Goal: Task Accomplishment & Management: Manage account settings

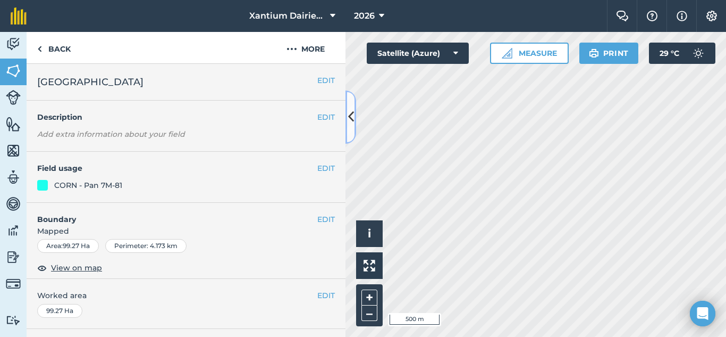
click at [352, 116] on icon at bounding box center [351, 116] width 6 height 19
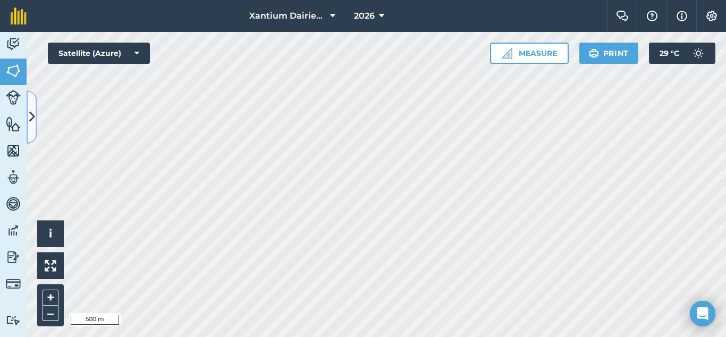
click at [31, 114] on icon at bounding box center [32, 116] width 6 height 19
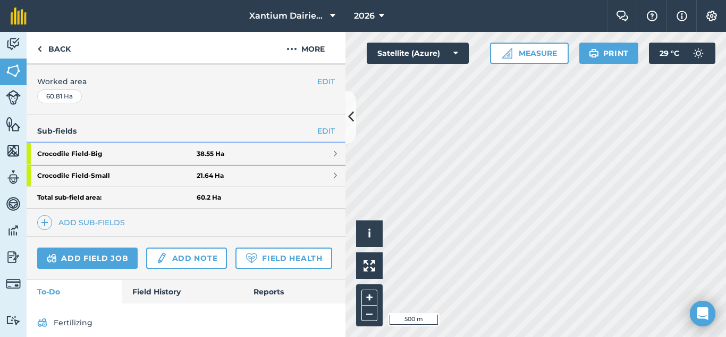
click at [118, 152] on strong "Crocodile Field - Big" at bounding box center [117, 153] width 160 height 21
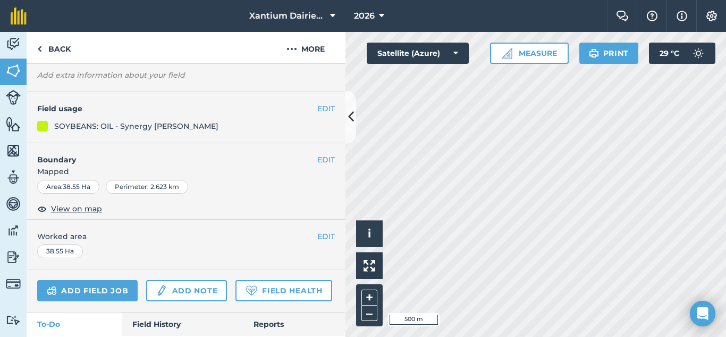
scroll to position [47, 0]
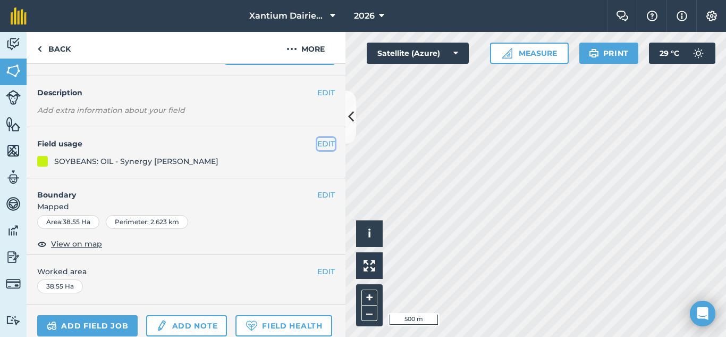
click at [317, 143] on button "EDIT" at bounding box center [326, 144] width 18 height 12
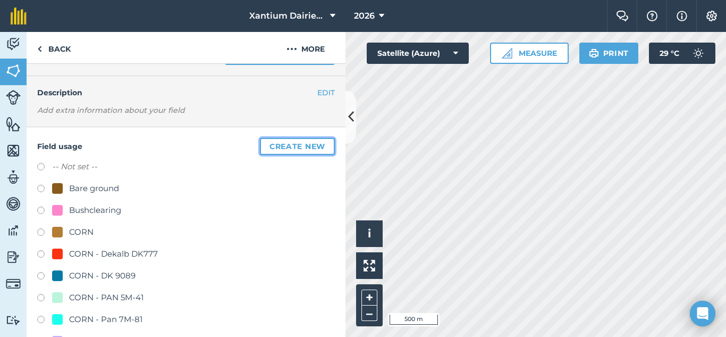
click at [277, 146] on button "Create new" at bounding box center [297, 146] width 75 height 17
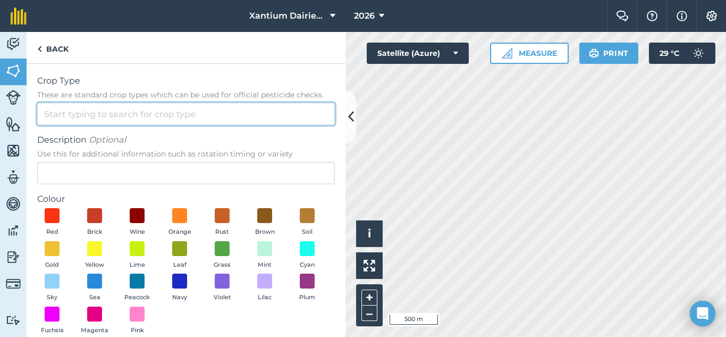
click at [111, 115] on input "Crop Type These are standard crop types which can be used for official pesticid…" at bounding box center [186, 114] width 298 height 22
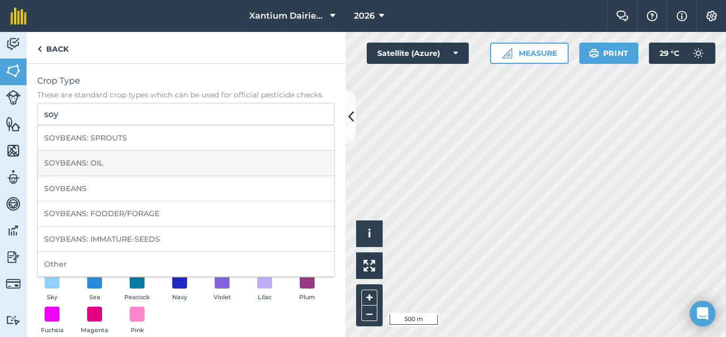
click at [101, 157] on li "SOYBEANS: OIL" at bounding box center [186, 163] width 297 height 25
type input "SOYBEANS: OIL"
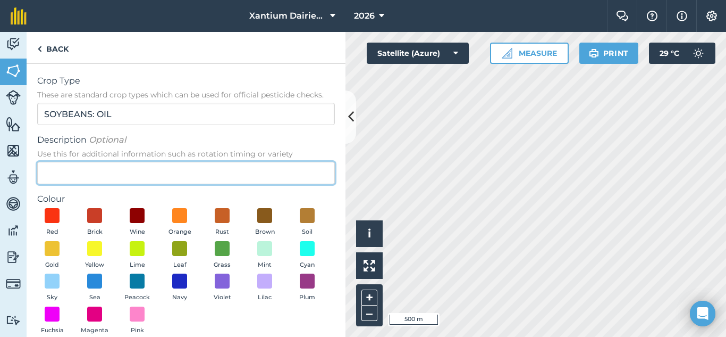
click at [112, 177] on input "Description Optional Use this for additional information such as rotation timin…" at bounding box center [186, 173] width 298 height 22
type input "Seedco SZ02"
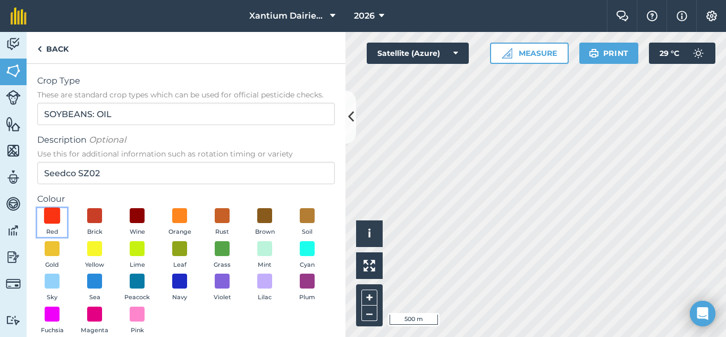
click at [54, 213] on span at bounding box center [52, 215] width 16 height 16
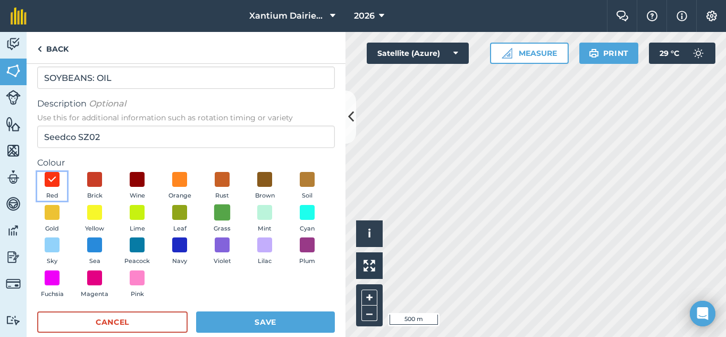
scroll to position [54, 0]
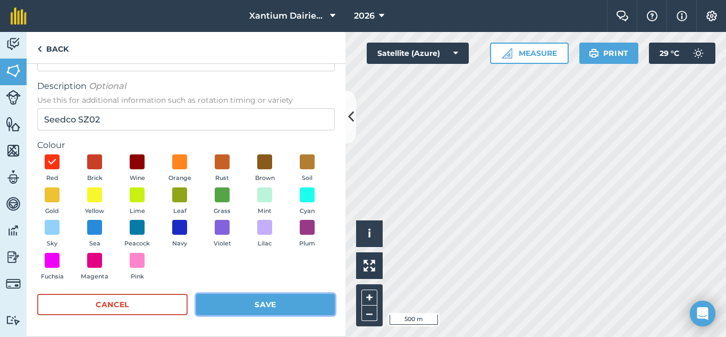
click at [251, 305] on button "Save" at bounding box center [265, 304] width 139 height 21
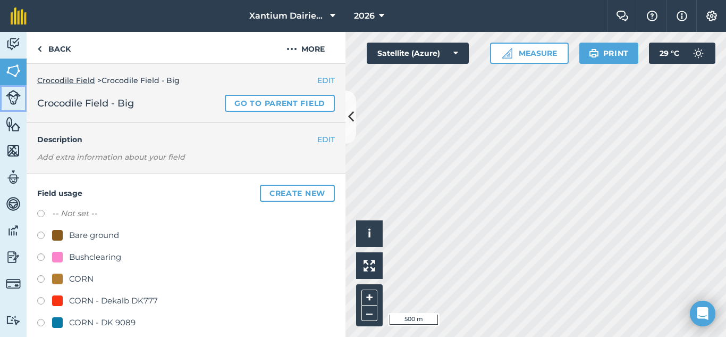
click at [9, 102] on img at bounding box center [13, 97] width 15 height 15
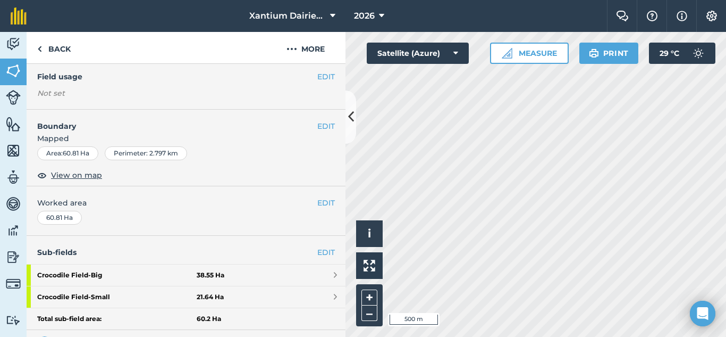
scroll to position [213, 0]
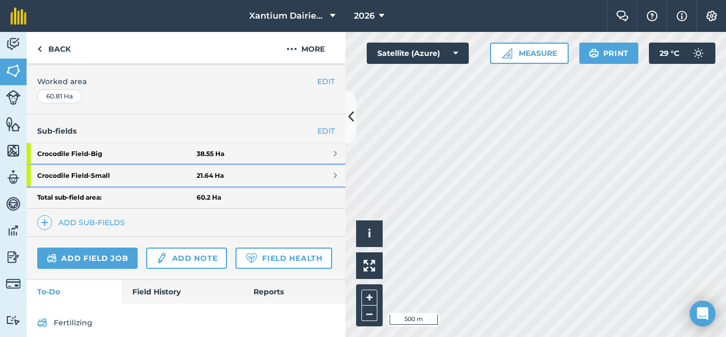
click at [97, 173] on strong "Crocodile Field - Small" at bounding box center [117, 175] width 160 height 21
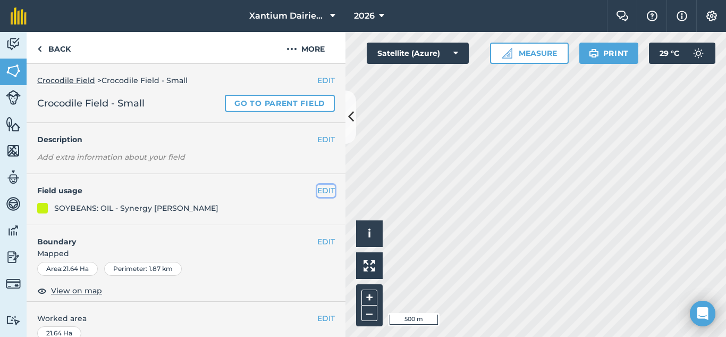
click at [324, 189] on button "EDIT" at bounding box center [326, 191] width 18 height 12
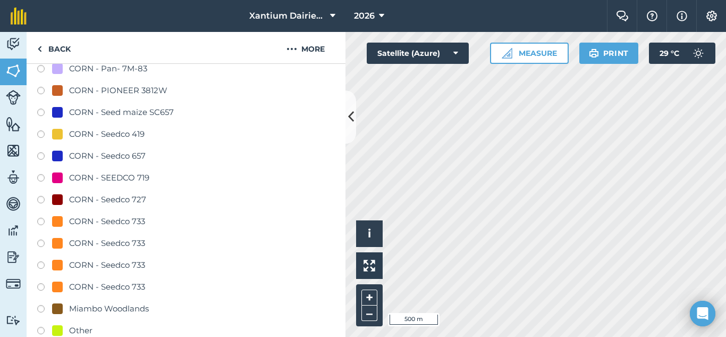
scroll to position [532, 0]
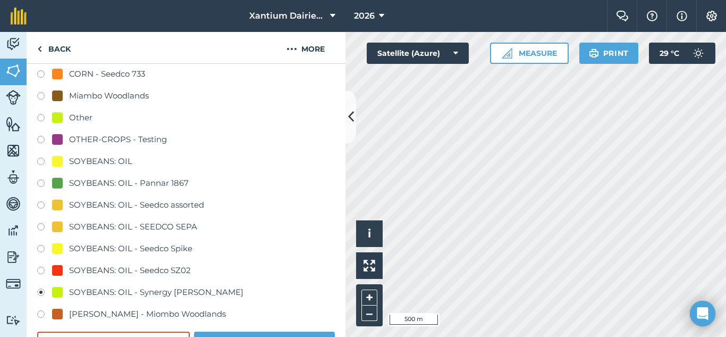
click at [44, 271] on label at bounding box center [44, 271] width 15 height 11
radio input "true"
radio input "false"
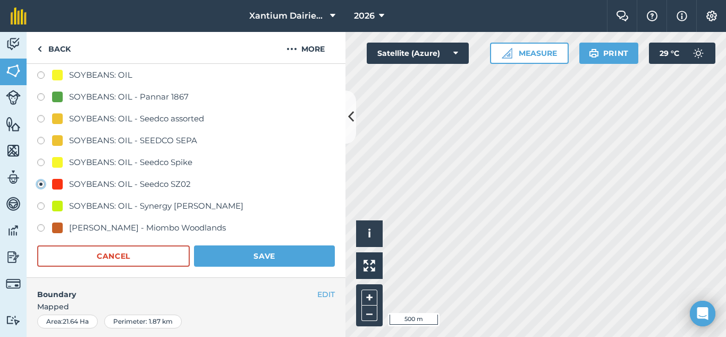
scroll to position [638, 0]
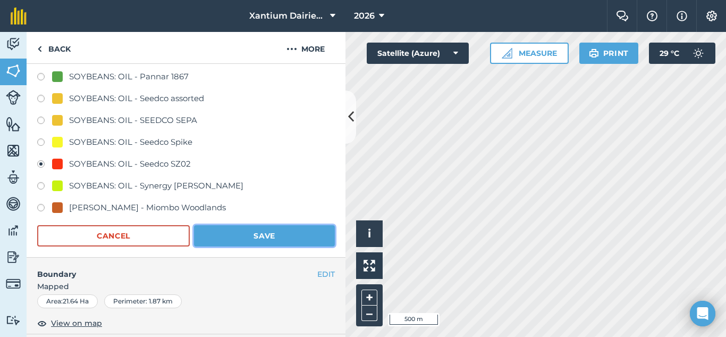
click at [229, 233] on button "Save" at bounding box center [264, 235] width 141 height 21
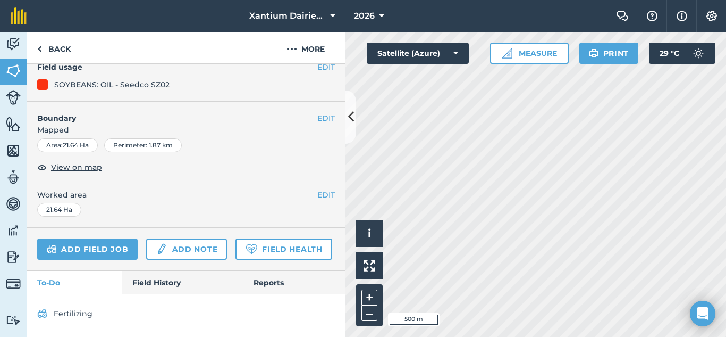
scroll to position [153, 0]
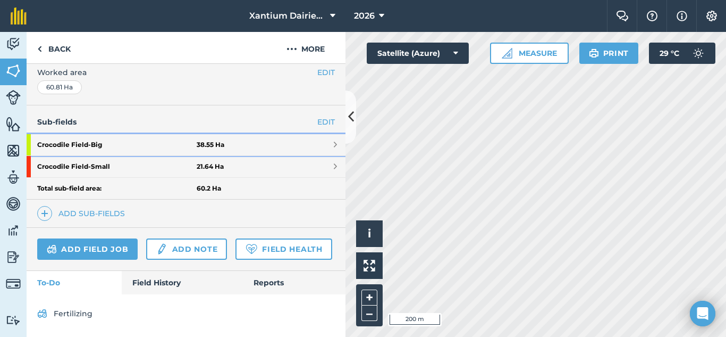
click at [124, 134] on strong "Crocodile Field - Big" at bounding box center [117, 144] width 160 height 21
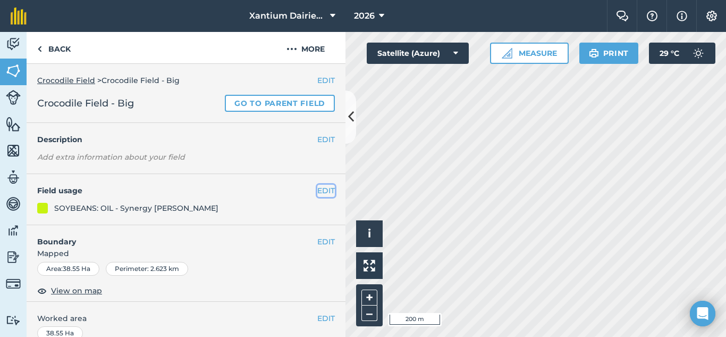
click at [317, 192] on button "EDIT" at bounding box center [326, 191] width 18 height 12
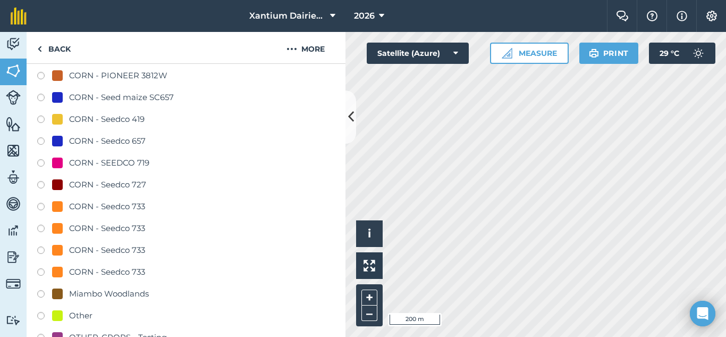
scroll to position [638, 0]
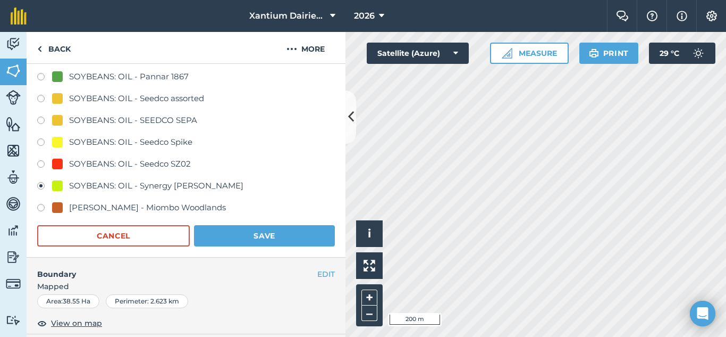
click at [46, 163] on label at bounding box center [44, 165] width 15 height 11
radio input "true"
radio input "false"
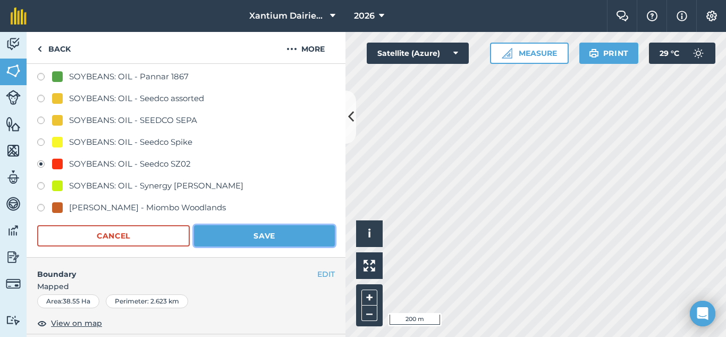
click at [278, 244] on button "Save" at bounding box center [264, 235] width 141 height 21
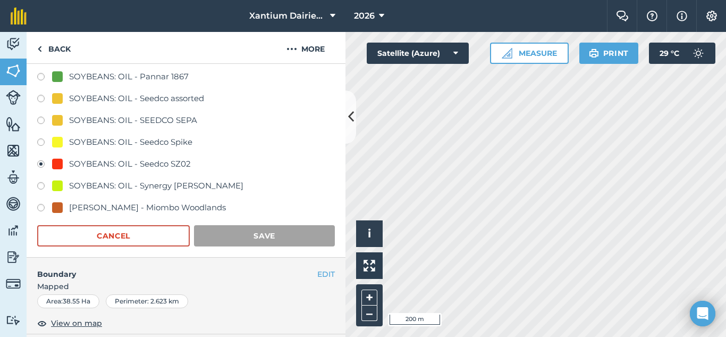
scroll to position [153, 0]
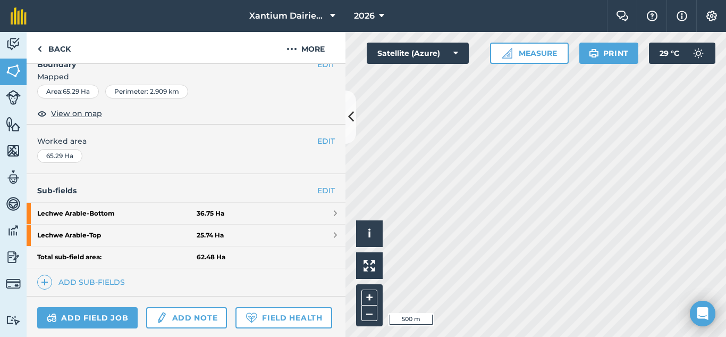
scroll to position [252, 0]
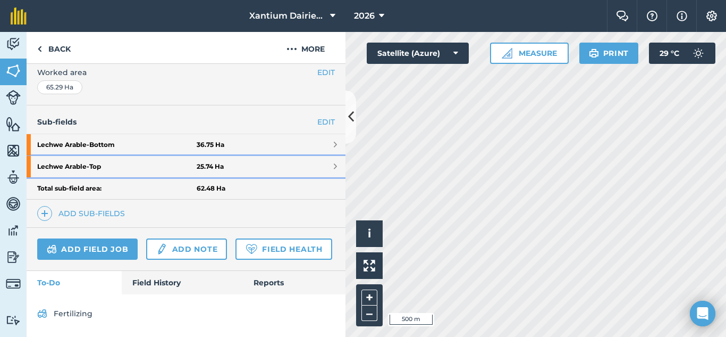
click at [146, 156] on strong "Lechwe Arable - Top" at bounding box center [117, 166] width 160 height 21
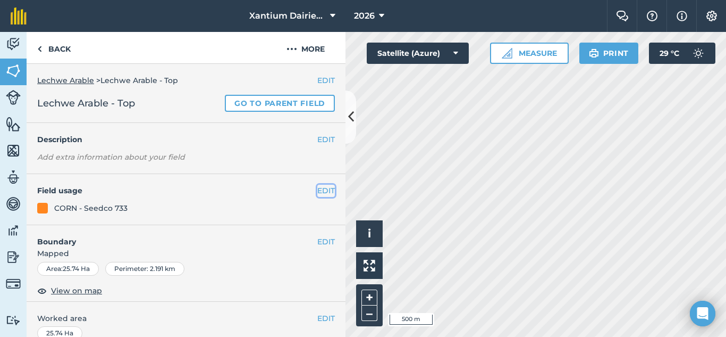
click at [321, 191] on button "EDIT" at bounding box center [326, 191] width 18 height 12
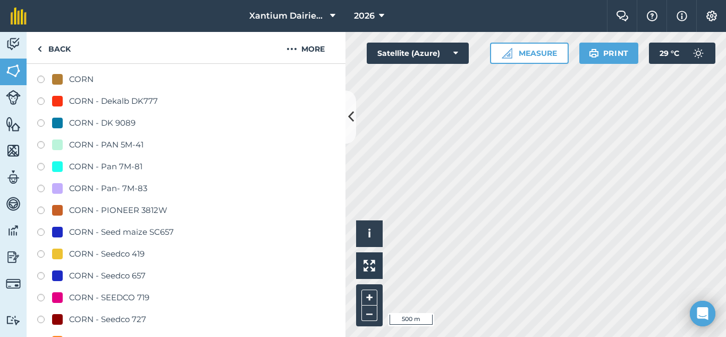
scroll to position [213, 0]
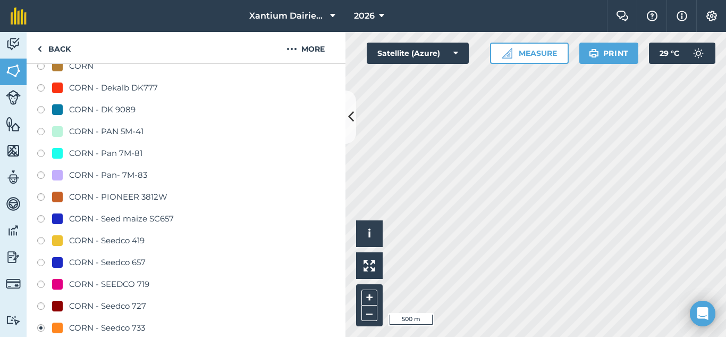
click at [40, 307] on label at bounding box center [44, 307] width 15 height 11
radio input "true"
radio input "false"
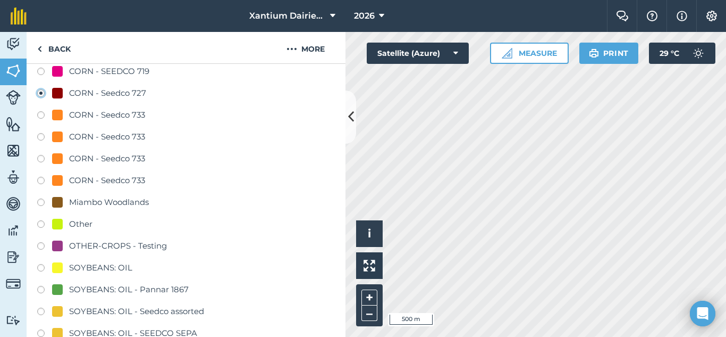
scroll to position [638, 0]
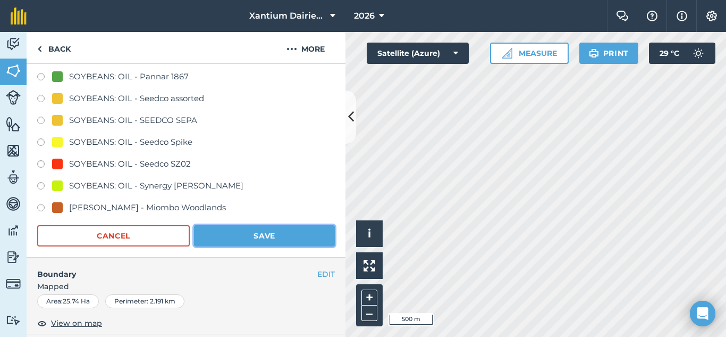
click at [256, 238] on button "Save" at bounding box center [264, 235] width 141 height 21
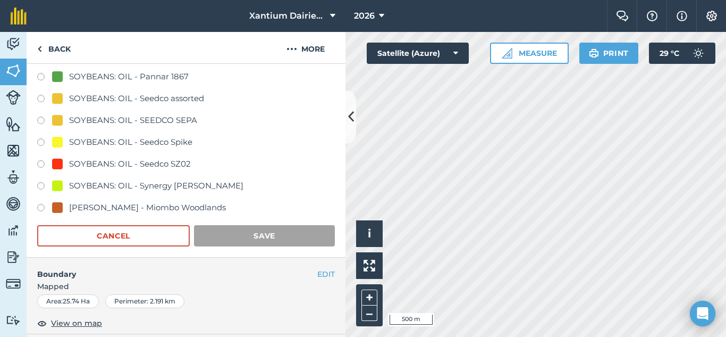
scroll to position [153, 0]
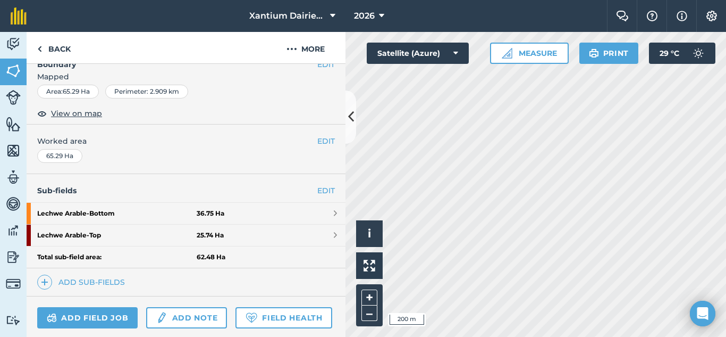
scroll to position [252, 0]
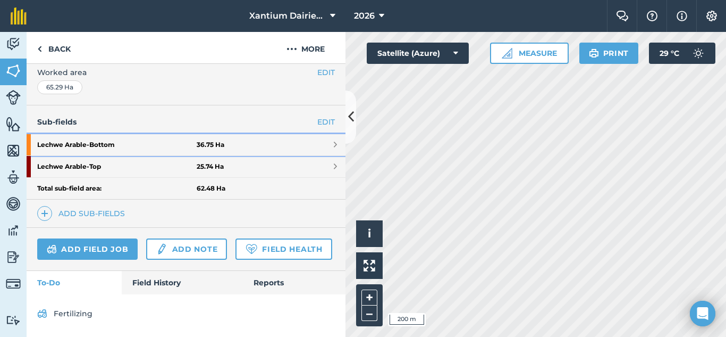
click at [108, 134] on strong "Lechwe Arable - Bottom" at bounding box center [117, 144] width 160 height 21
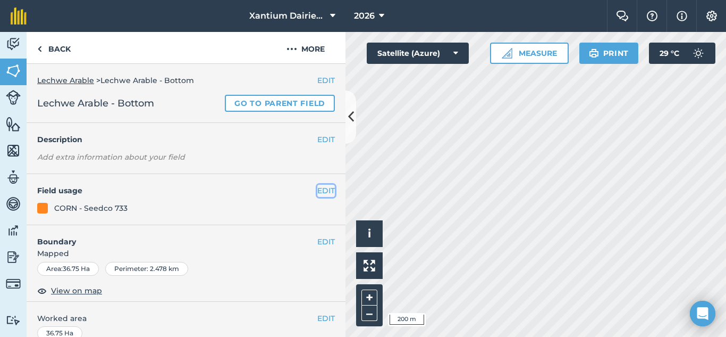
click at [319, 190] on button "EDIT" at bounding box center [326, 191] width 18 height 12
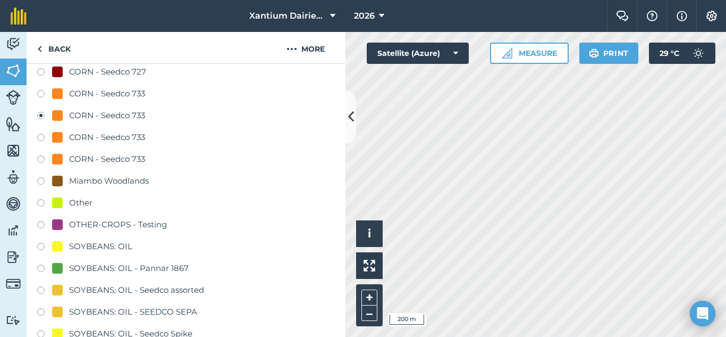
scroll to position [425, 0]
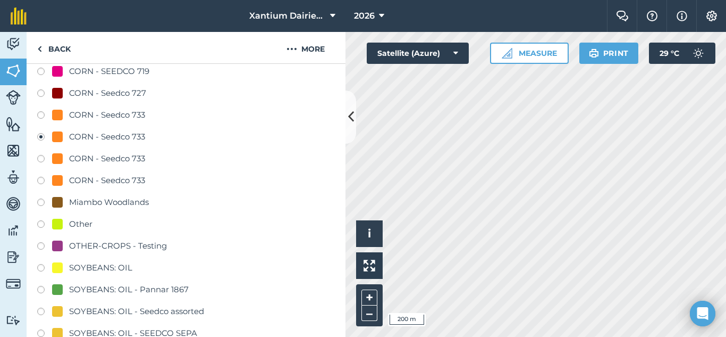
click at [40, 92] on label at bounding box center [44, 94] width 15 height 11
radio input "true"
radio input "false"
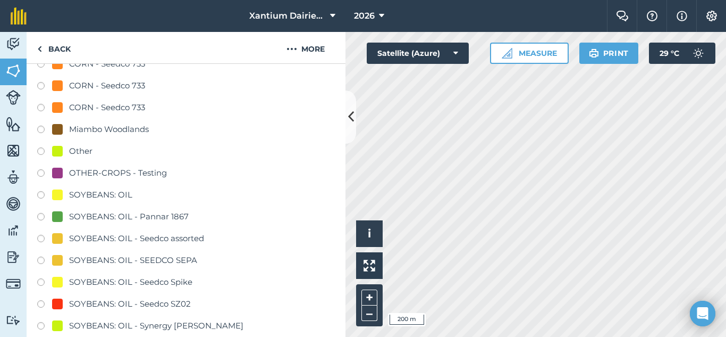
scroll to position [745, 0]
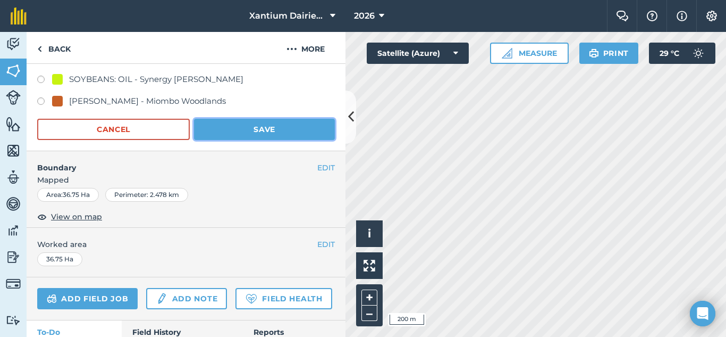
click at [256, 124] on button "Save" at bounding box center [264, 129] width 141 height 21
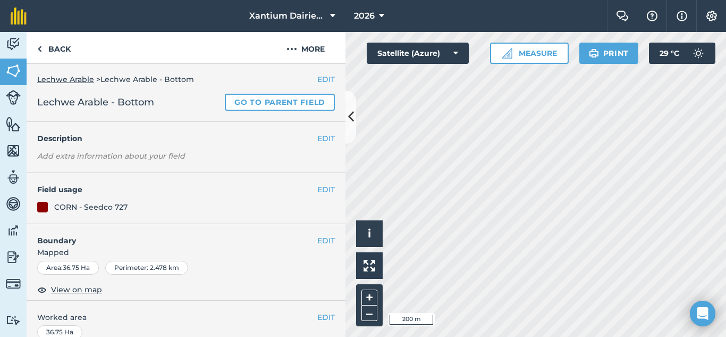
scroll to position [0, 0]
click at [52, 53] on link "Back" at bounding box center [54, 47] width 55 height 31
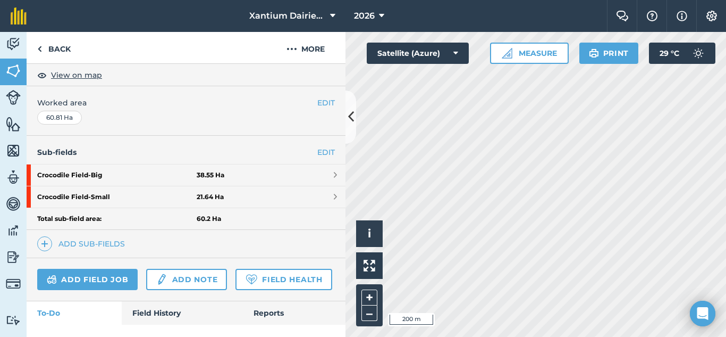
scroll to position [213, 0]
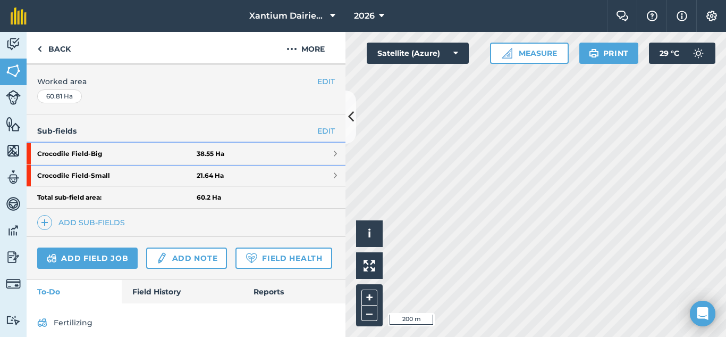
click at [301, 154] on link "Crocodile Field - Big 38.55 Ha" at bounding box center [186, 153] width 319 height 21
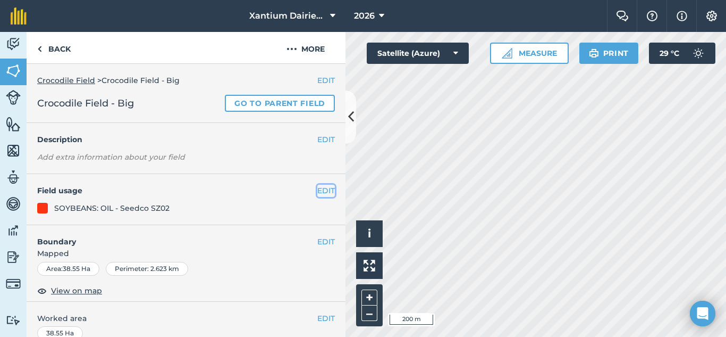
click at [317, 189] on button "EDIT" at bounding box center [326, 191] width 18 height 12
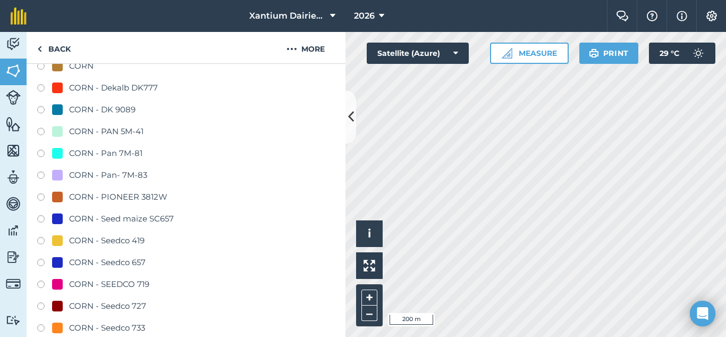
scroll to position [319, 0]
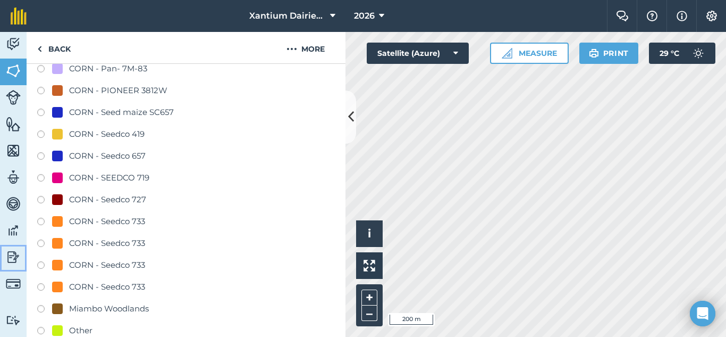
click at [9, 249] on img at bounding box center [13, 257] width 15 height 16
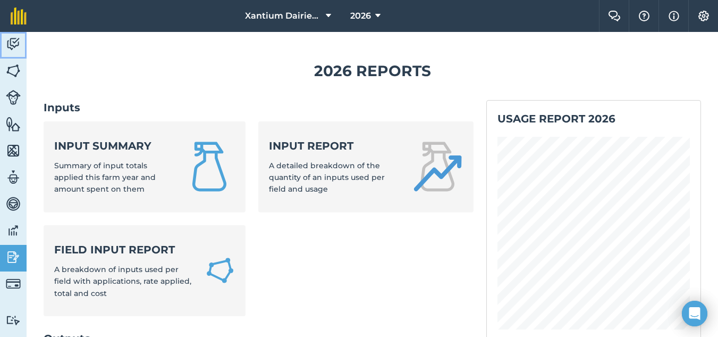
click at [12, 47] on img at bounding box center [13, 44] width 15 height 16
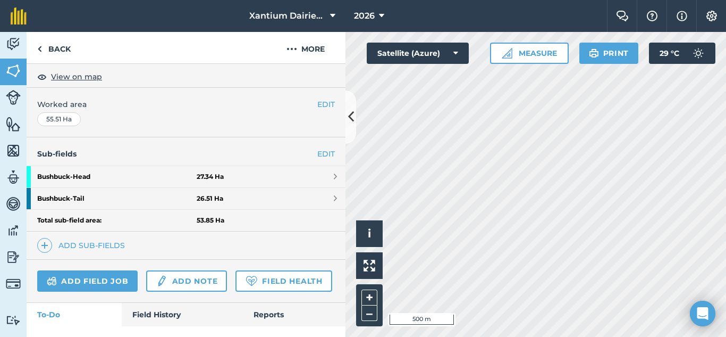
scroll to position [213, 0]
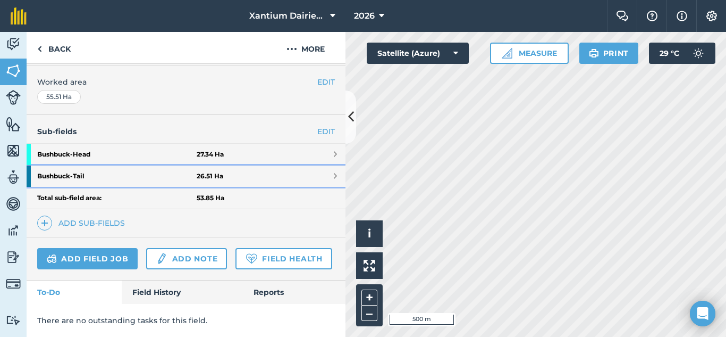
click at [101, 172] on strong "Bushbuck - Tail" at bounding box center [117, 175] width 160 height 21
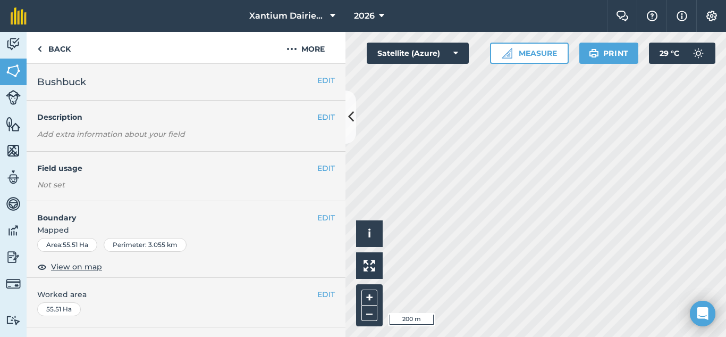
scroll to position [213, 0]
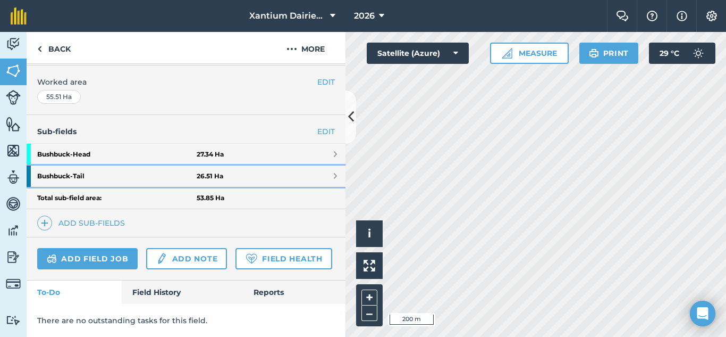
click at [107, 173] on strong "Bushbuck - Tail" at bounding box center [117, 175] width 160 height 21
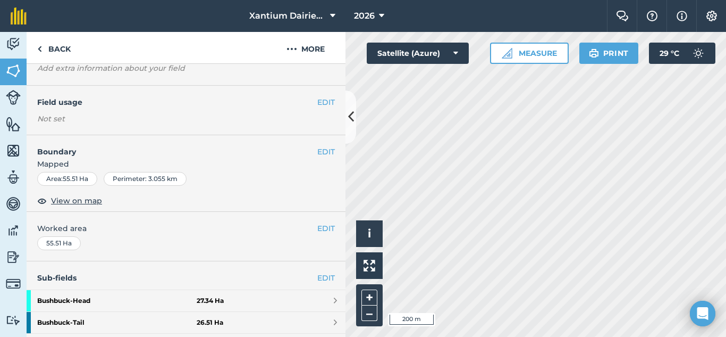
scroll to position [106, 0]
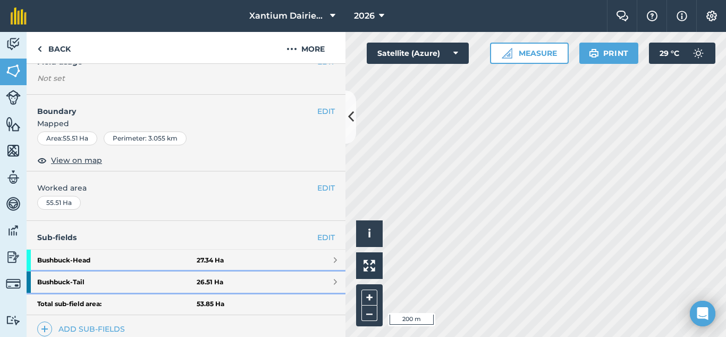
click at [80, 282] on strong "Bushbuck - Tail" at bounding box center [117, 281] width 160 height 21
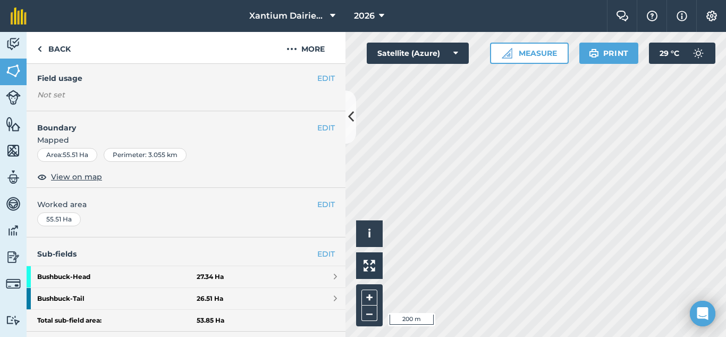
scroll to position [213, 0]
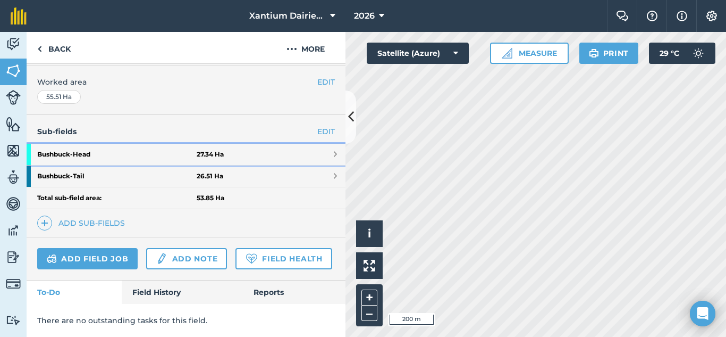
click at [90, 151] on strong "Bushbuck - Head" at bounding box center [117, 154] width 160 height 21
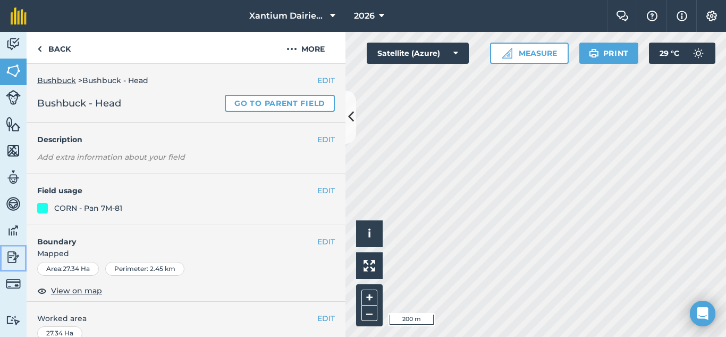
click at [14, 257] on img at bounding box center [13, 257] width 15 height 16
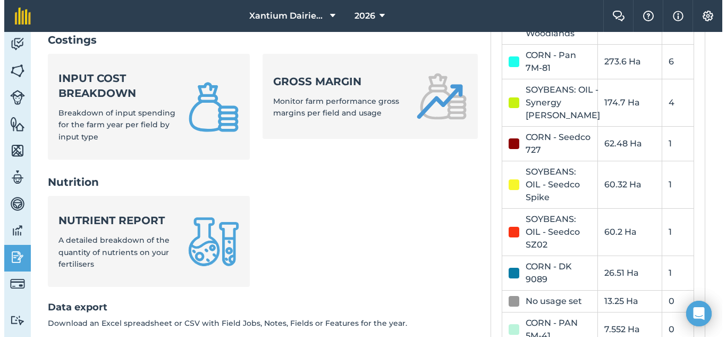
scroll to position [532, 0]
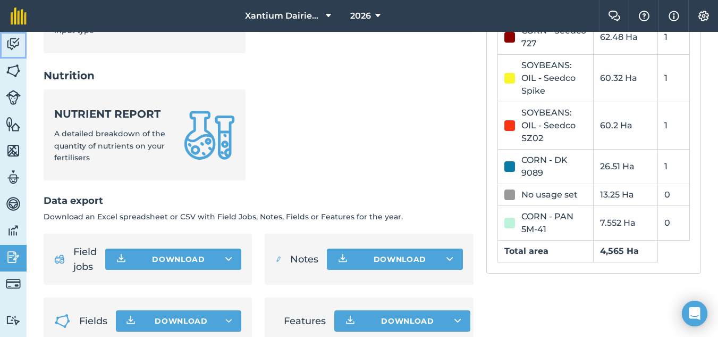
click at [13, 43] on img at bounding box center [13, 44] width 15 height 16
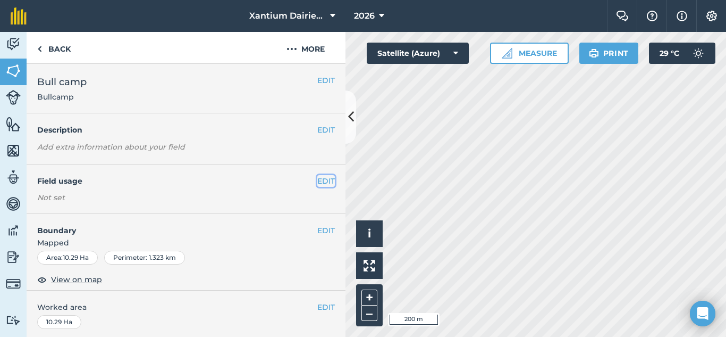
click at [317, 178] on button "EDIT" at bounding box center [326, 181] width 18 height 12
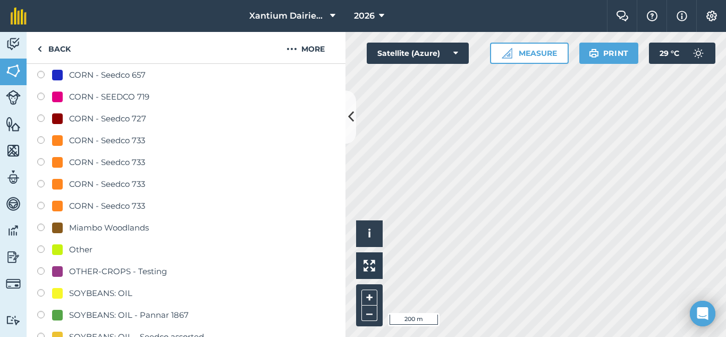
scroll to position [425, 0]
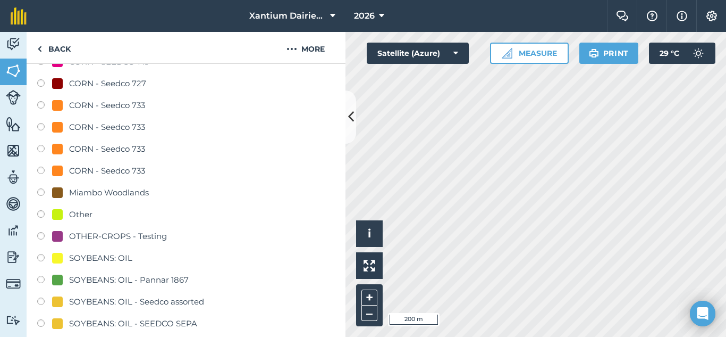
click at [43, 193] on label at bounding box center [44, 193] width 15 height 11
radio input "true"
radio input "false"
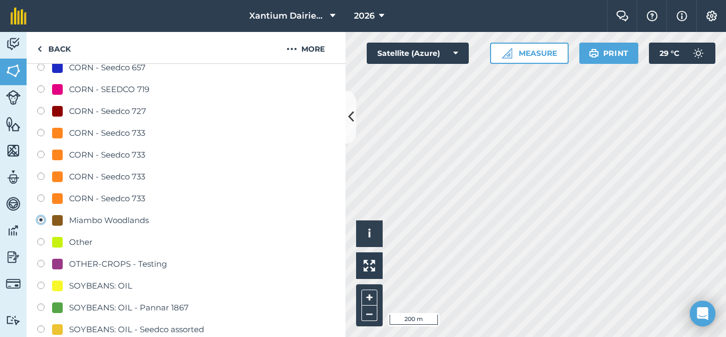
scroll to position [638, 0]
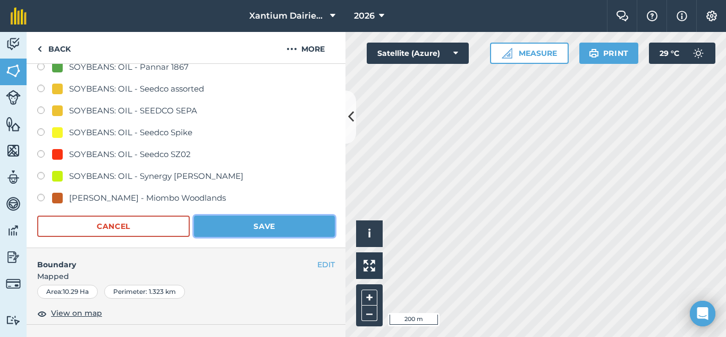
click at [258, 222] on button "Save" at bounding box center [264, 225] width 141 height 21
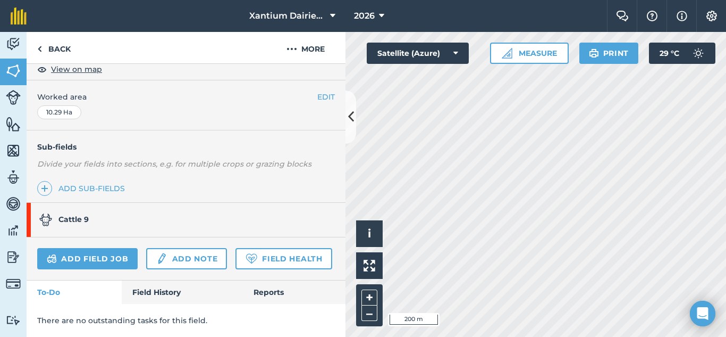
scroll to position [241, 0]
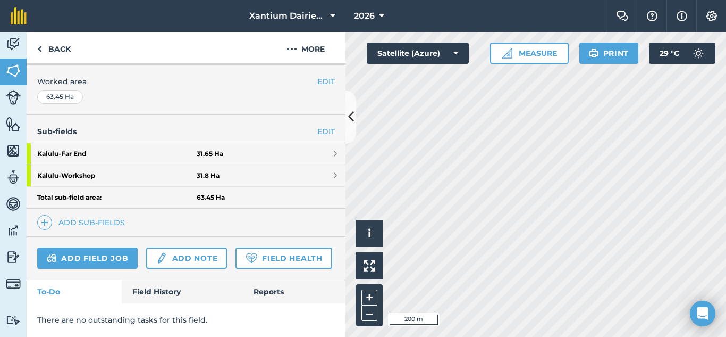
scroll to position [244, 0]
click at [387, 18] on button "2026" at bounding box center [369, 16] width 39 height 32
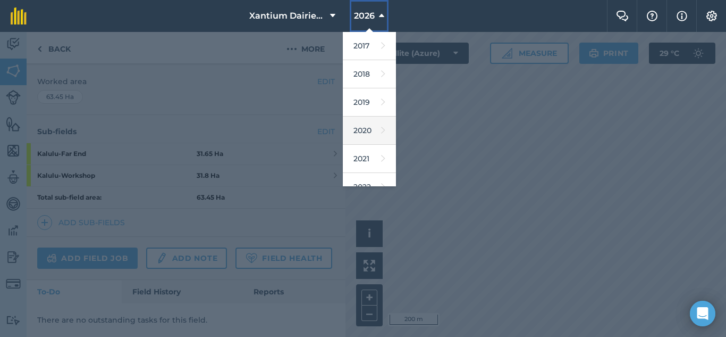
scroll to position [106, 0]
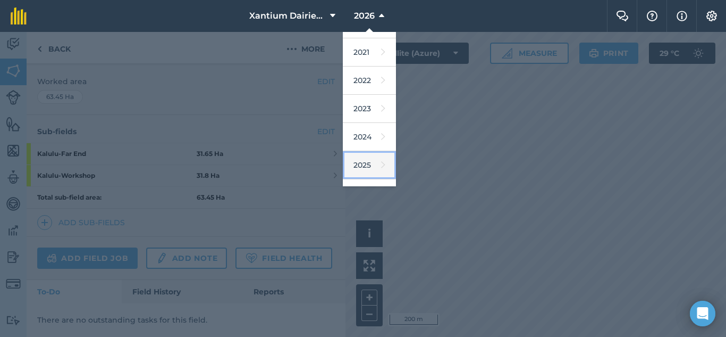
click at [363, 164] on link "2025" at bounding box center [369, 165] width 53 height 28
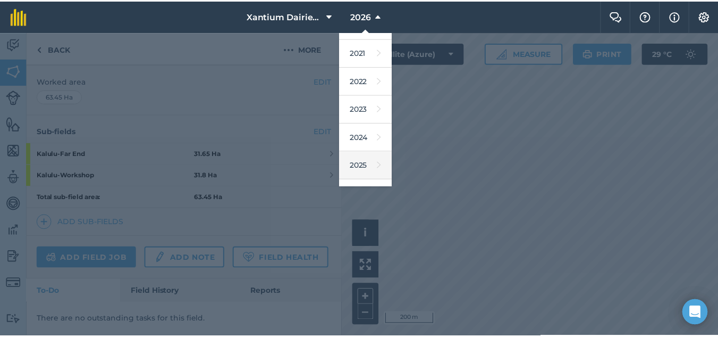
scroll to position [242, 0]
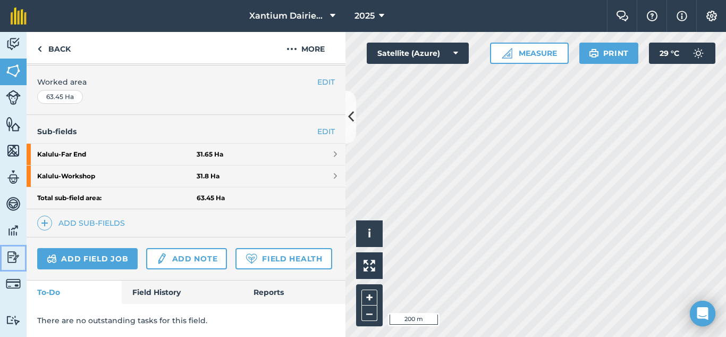
click at [9, 260] on img at bounding box center [13, 257] width 15 height 16
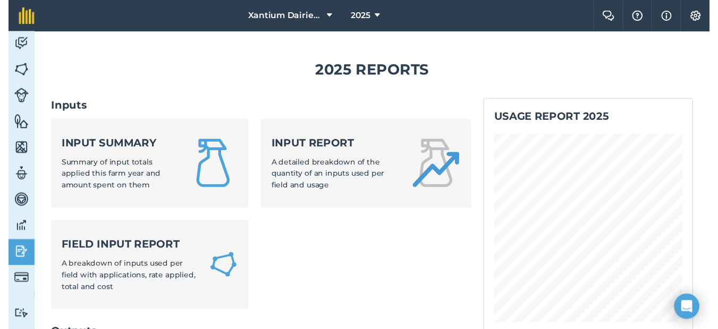
scroll to position [319, 0]
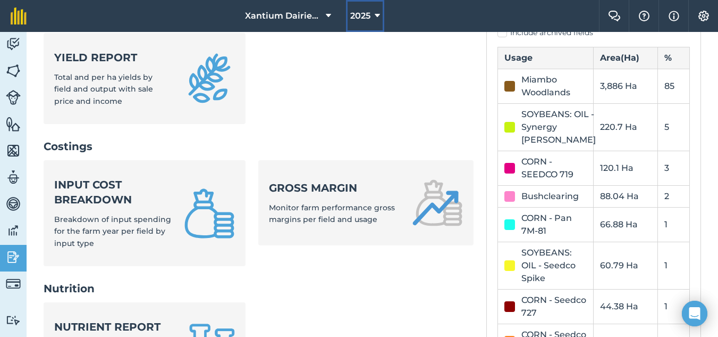
click at [370, 13] on span "2025" at bounding box center [360, 16] width 20 height 13
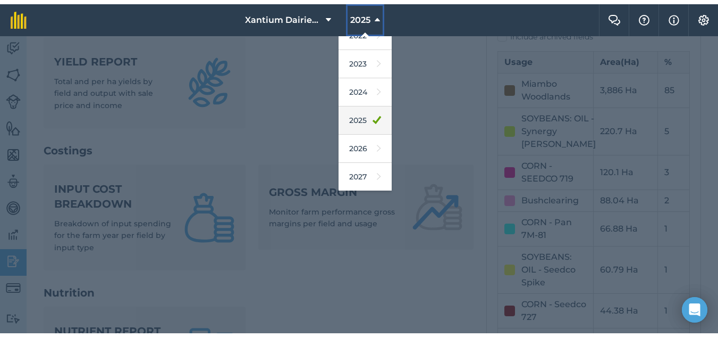
scroll to position [156, 0]
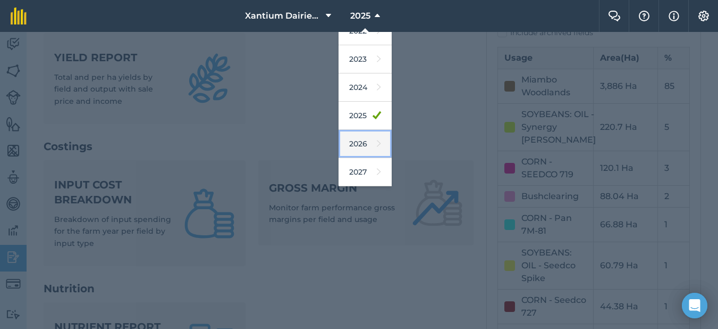
click at [361, 136] on link "2026" at bounding box center [365, 144] width 53 height 28
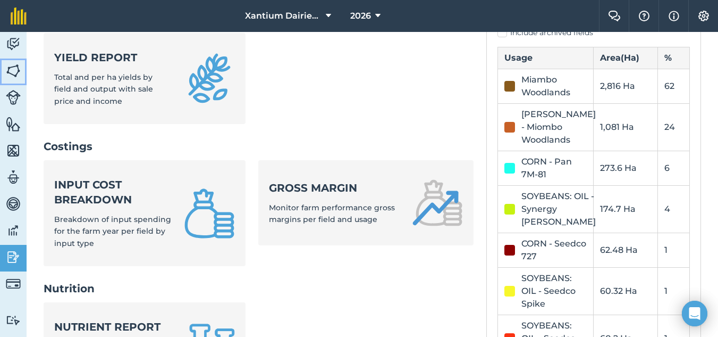
click at [14, 71] on img at bounding box center [13, 71] width 15 height 16
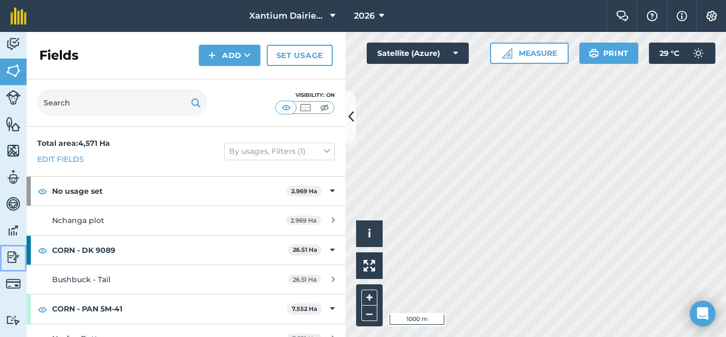
click at [8, 254] on img at bounding box center [13, 257] width 15 height 16
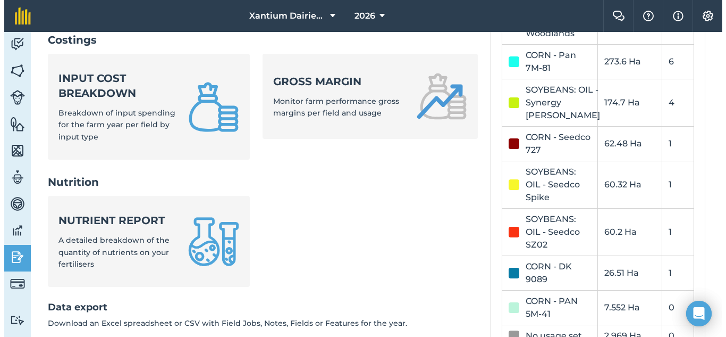
scroll to position [532, 0]
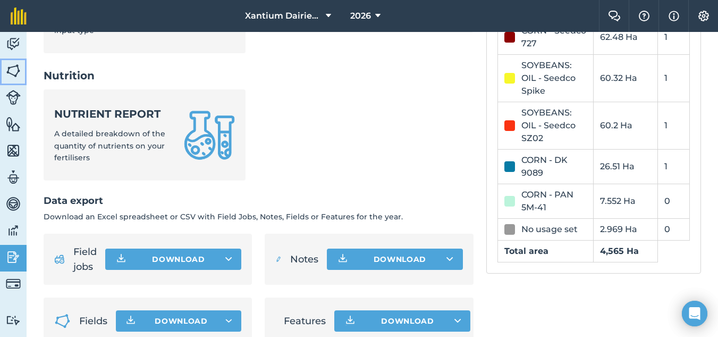
click at [8, 63] on img at bounding box center [13, 71] width 15 height 16
